Goal: Navigation & Orientation: Find specific page/section

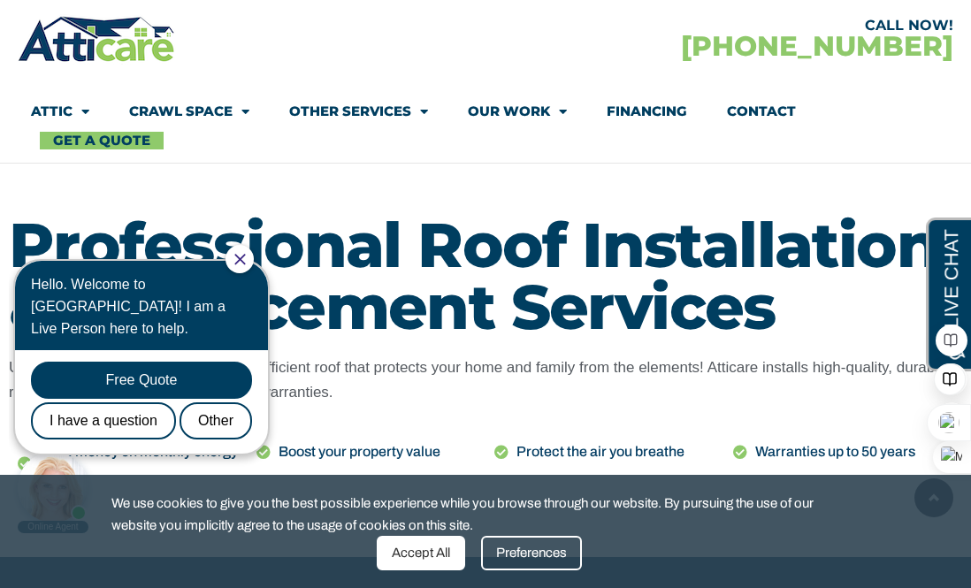
scroll to position [728, 0]
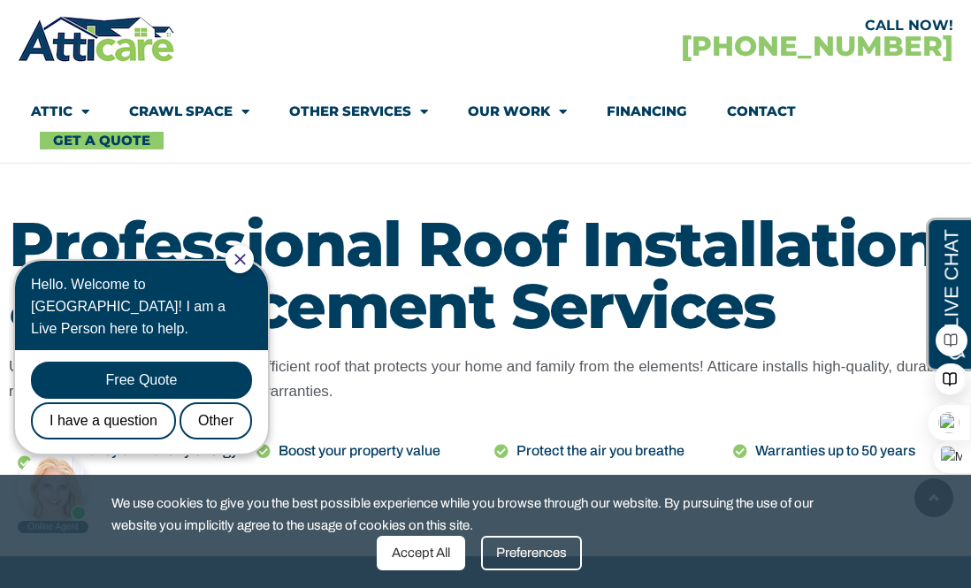
click at [246, 258] on icon "Close Chat" at bounding box center [239, 259] width 11 height 11
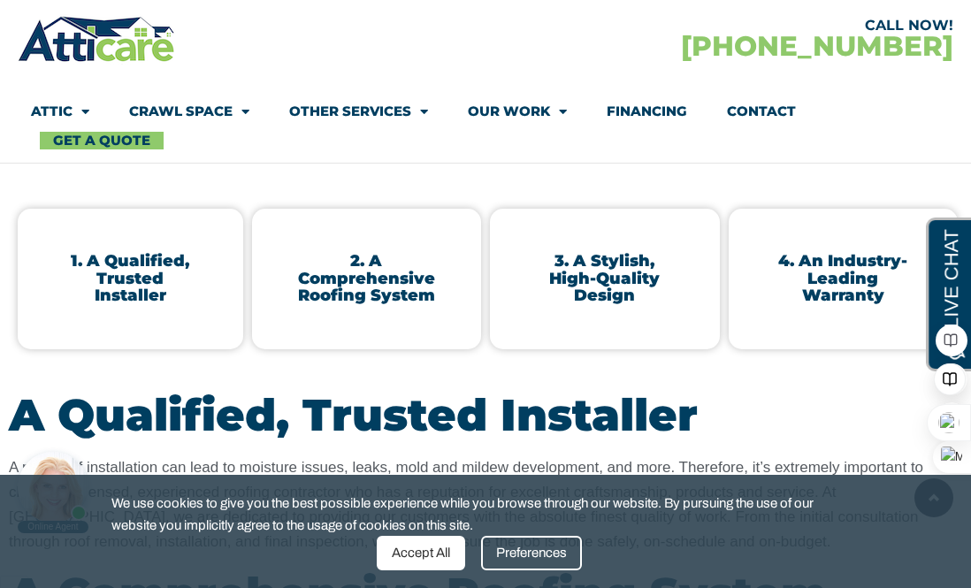
scroll to position [3909, 0]
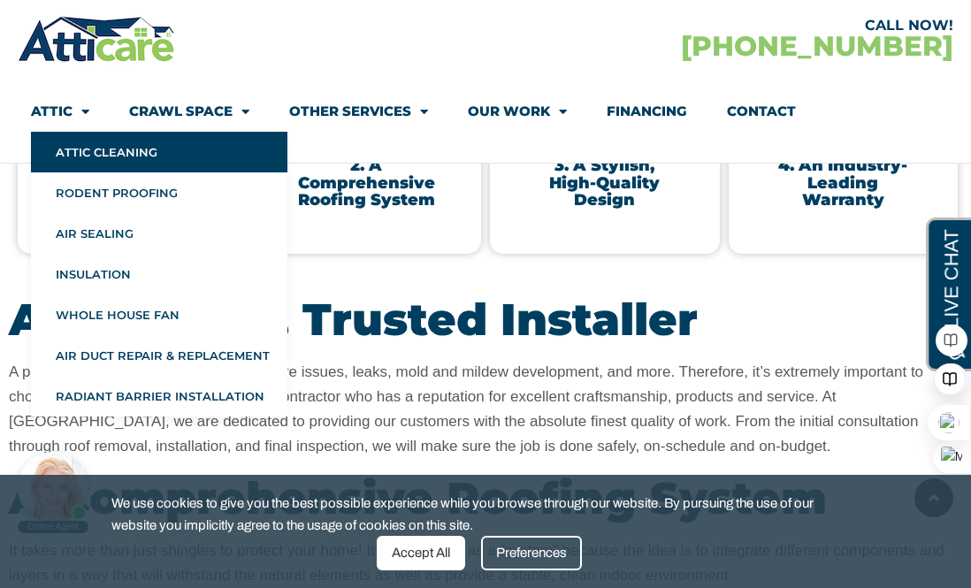
click at [98, 149] on link "Attic Cleaning" at bounding box center [159, 152] width 256 height 41
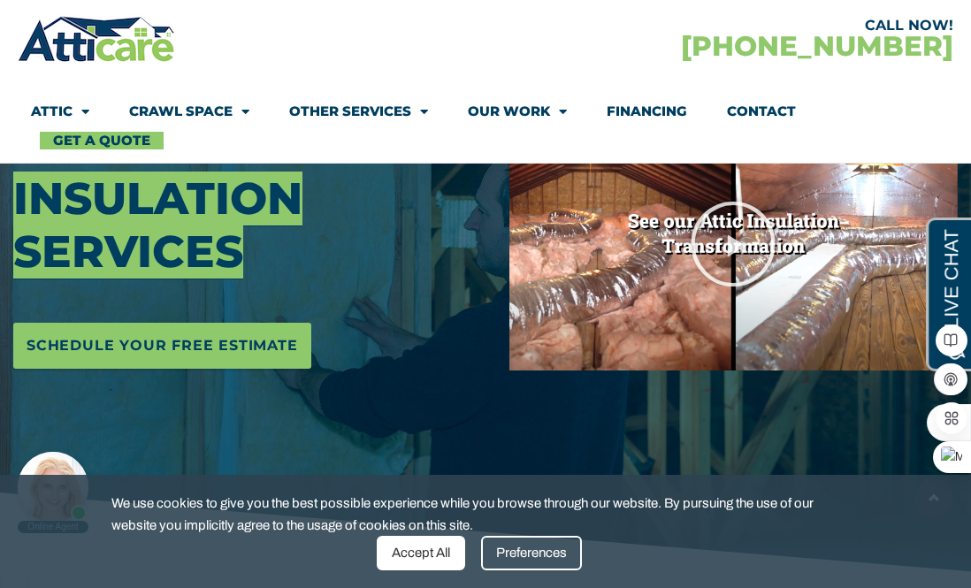
scroll to position [134, 0]
